Goal: Use online tool/utility: Utilize a website feature to perform a specific function

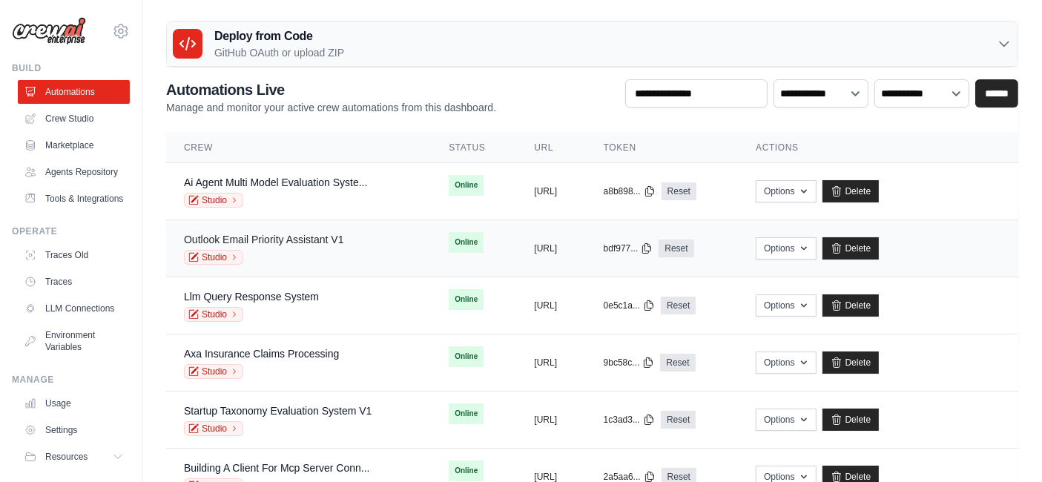
click at [315, 240] on link "Outlook Email Priority Assistant V1" at bounding box center [264, 240] width 160 height 12
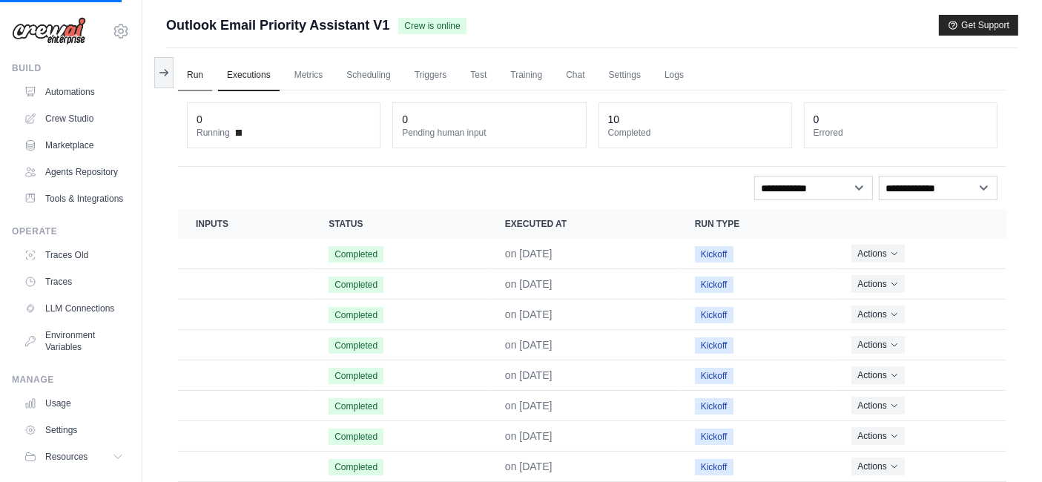
click at [190, 73] on link "Run" at bounding box center [195, 75] width 34 height 31
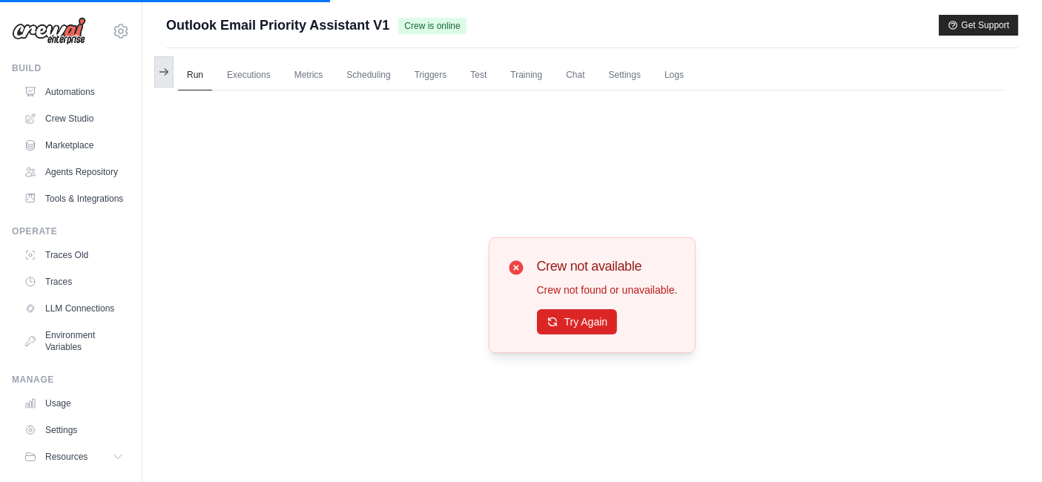
click at [163, 81] on button at bounding box center [163, 71] width 19 height 31
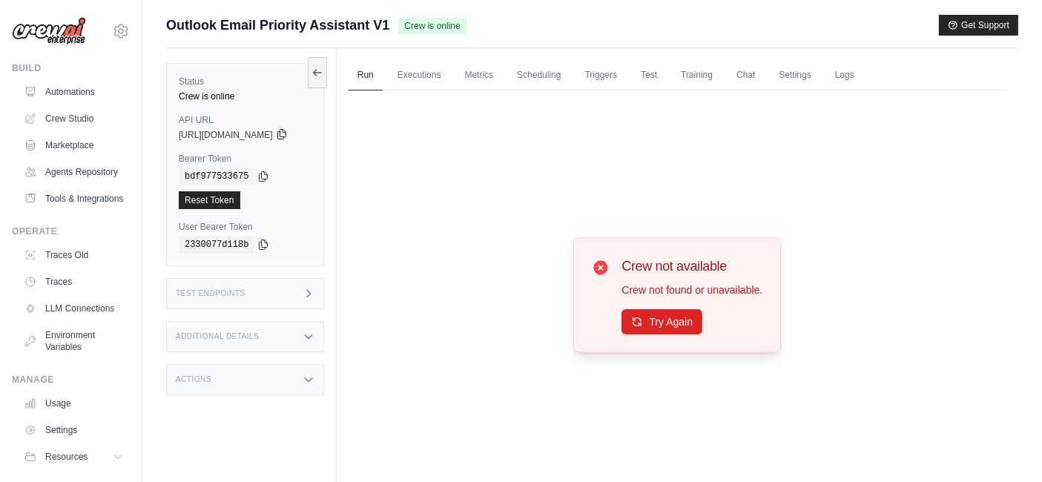
click at [285, 136] on icon at bounding box center [281, 135] width 8 height 10
